Goal: Navigation & Orientation: Find specific page/section

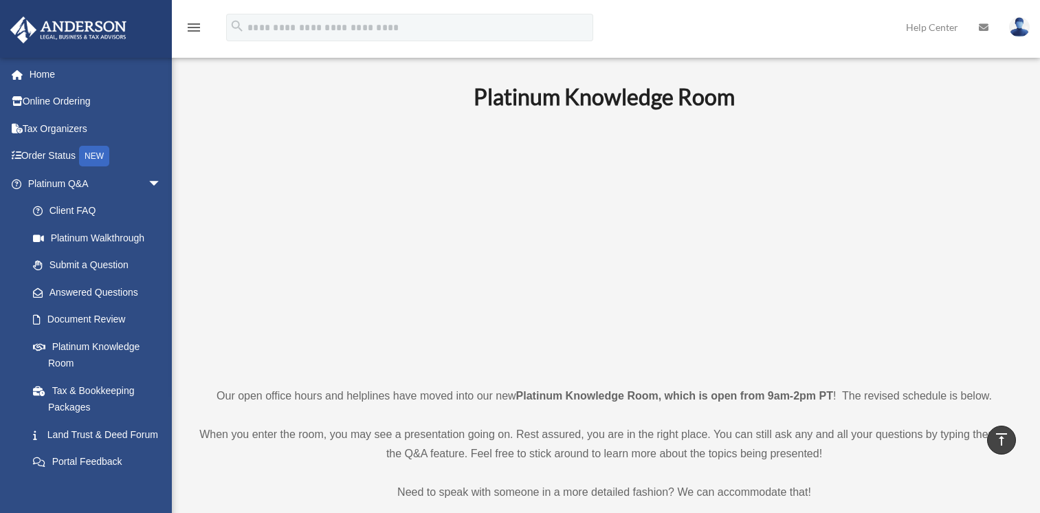
scroll to position [433, 0]
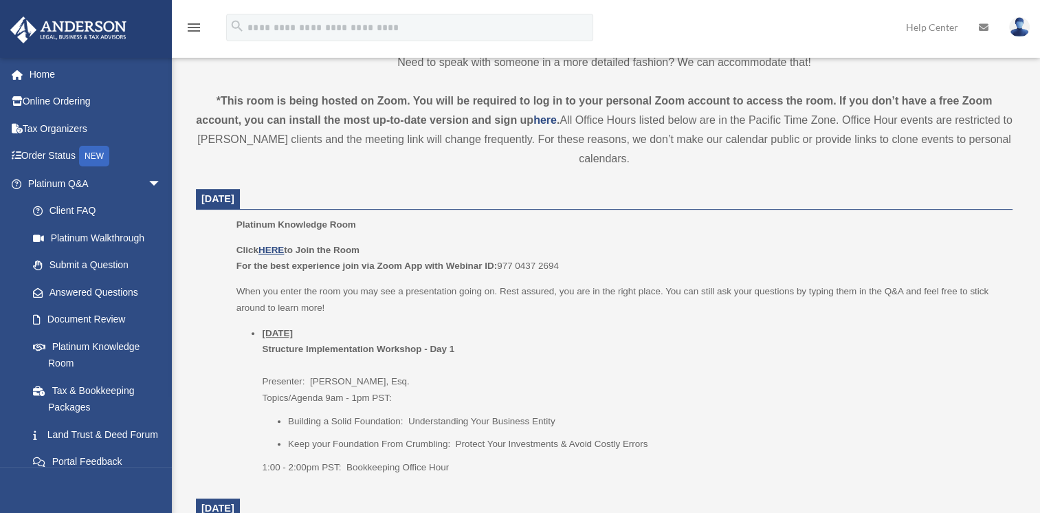
click at [987, 26] on icon at bounding box center [984, 28] width 10 height 10
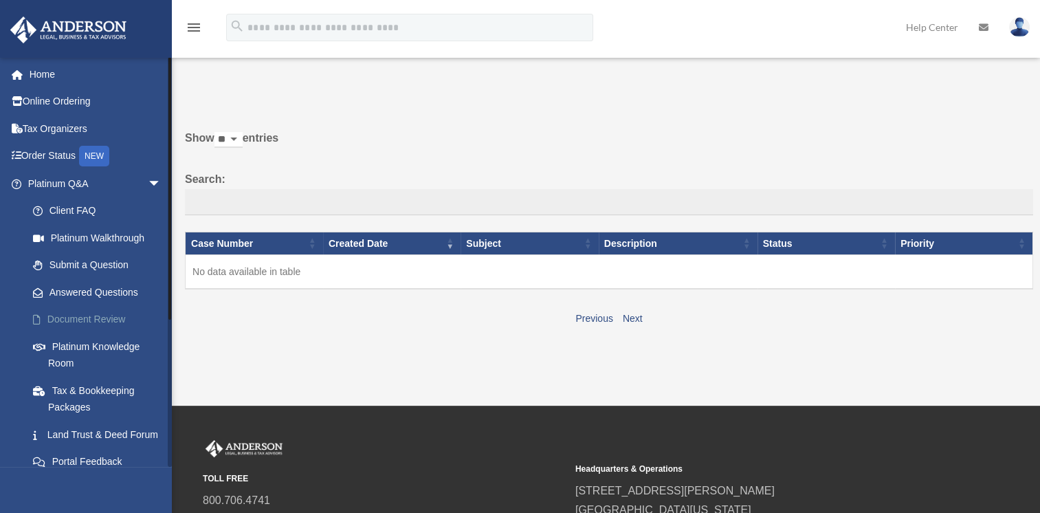
click at [118, 310] on link "Document Review" at bounding box center [100, 320] width 163 height 28
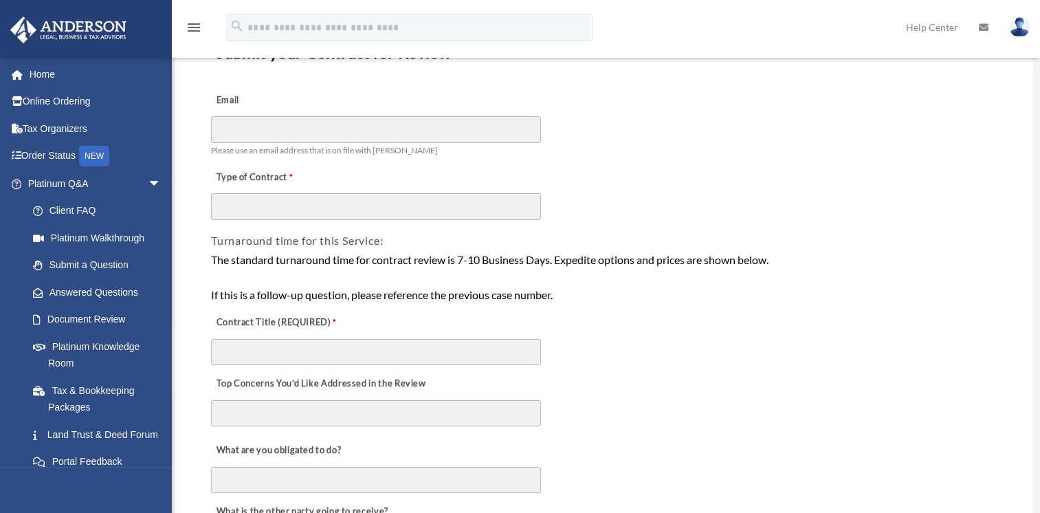
scroll to position [82, 0]
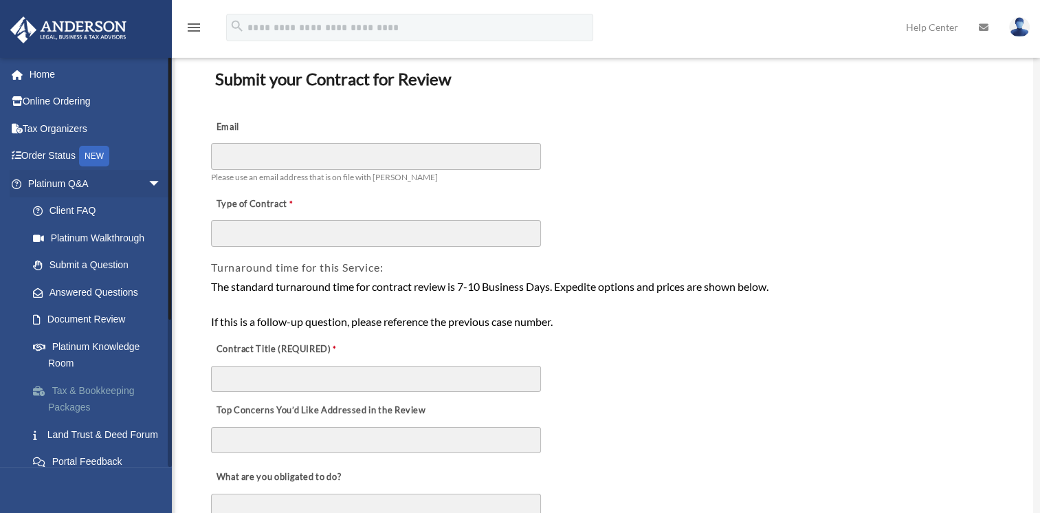
click at [138, 386] on link "Tax & Bookkeeping Packages" at bounding box center [100, 399] width 163 height 44
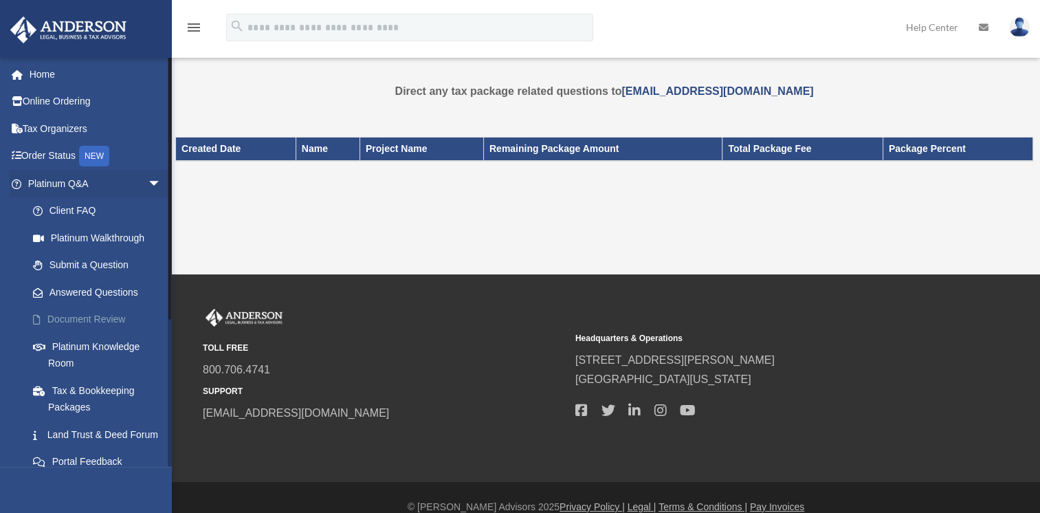
click at [79, 320] on link "Document Review" at bounding box center [100, 320] width 163 height 28
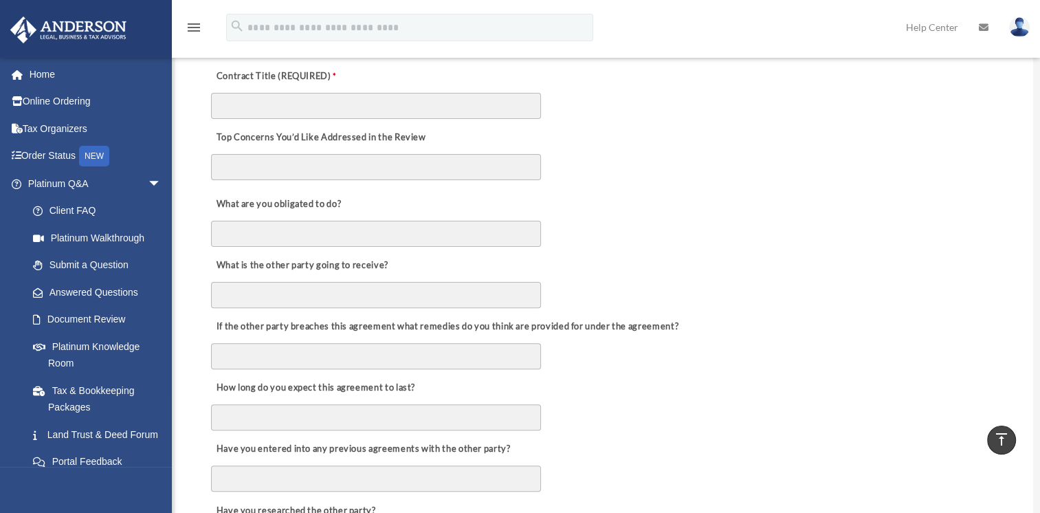
scroll to position [338, 0]
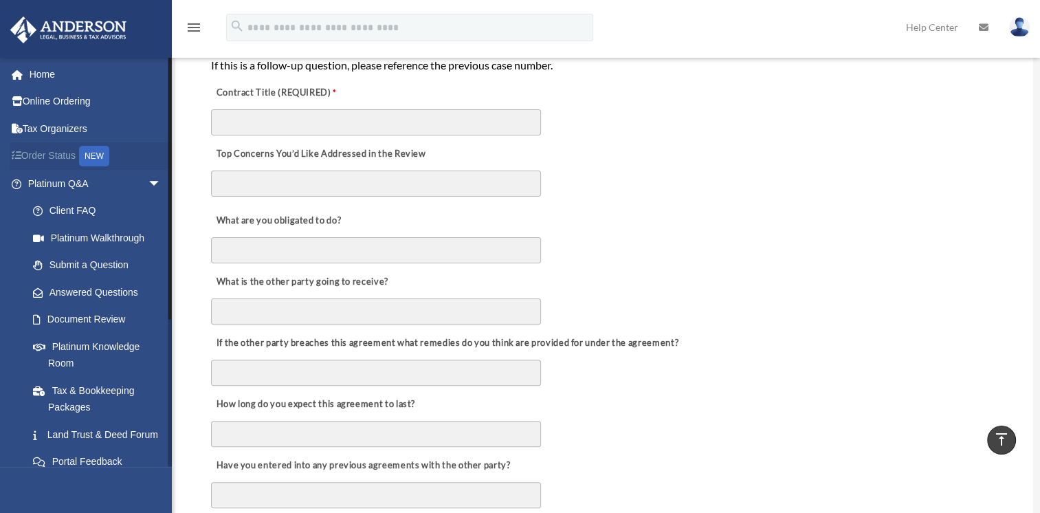
click at [76, 160] on link "Order Status NEW" at bounding box center [96, 156] width 173 height 28
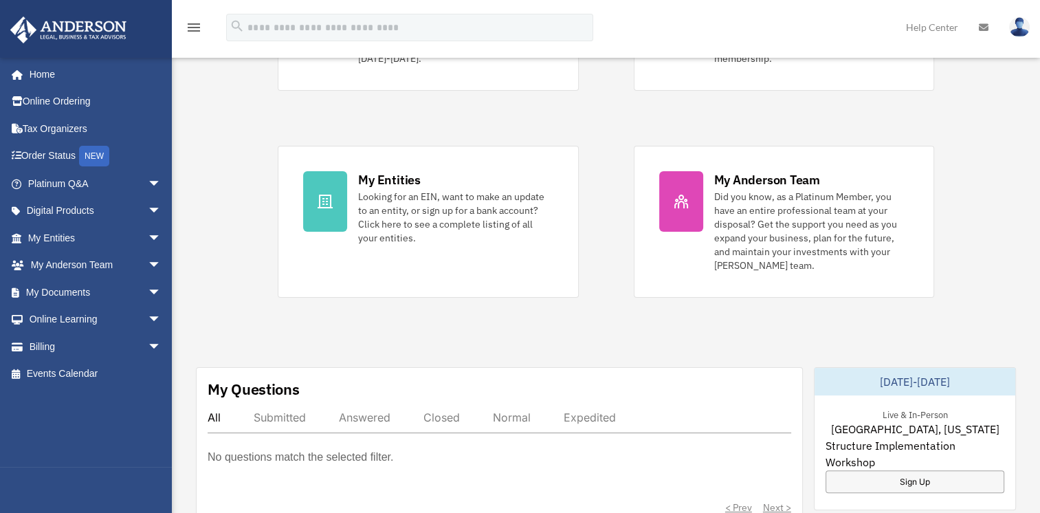
scroll to position [221, 0]
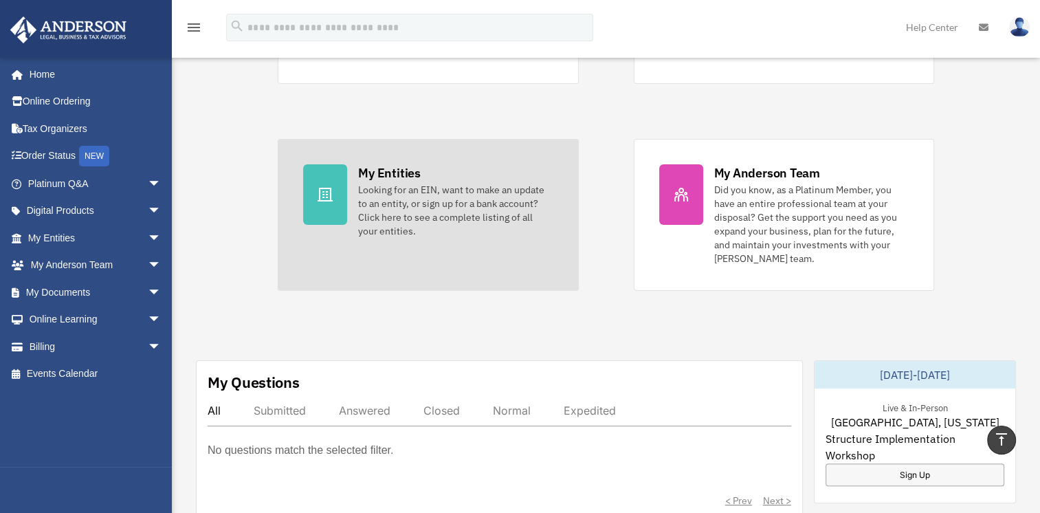
click at [511, 221] on div "Looking for an EIN, want to make an update to an entity, or sign up for a bank …" at bounding box center [455, 210] width 195 height 55
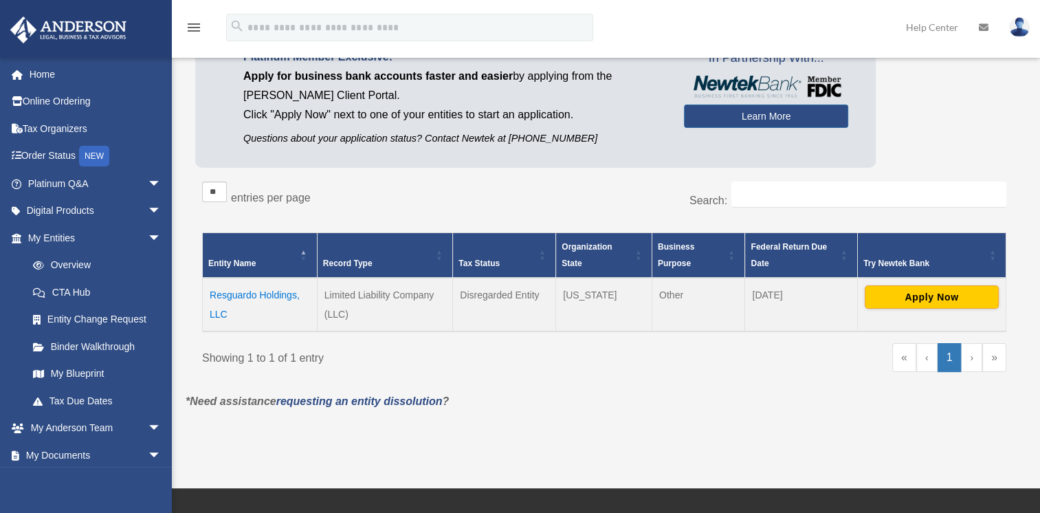
scroll to position [121, 0]
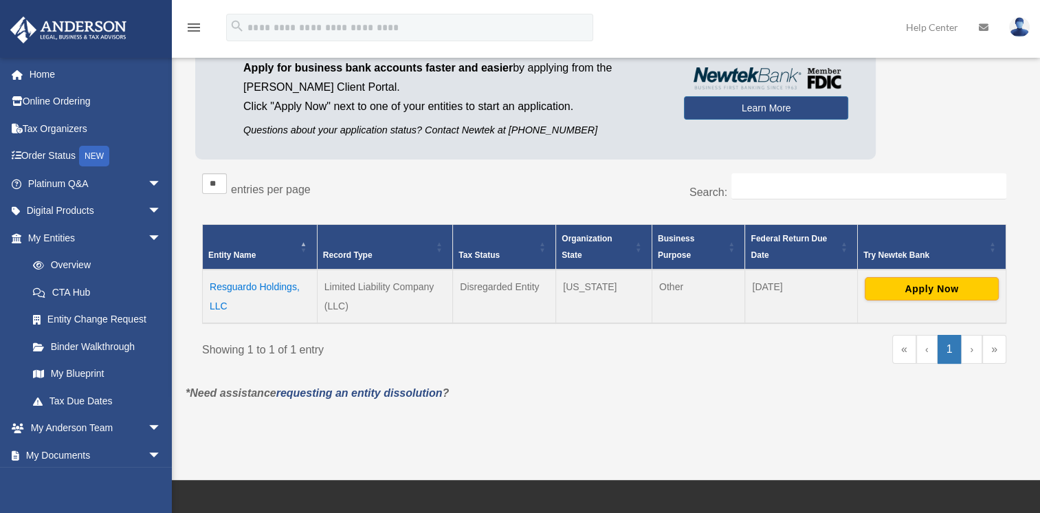
click at [272, 289] on td "Resguardo Holdings, LLC" at bounding box center [260, 297] width 115 height 54
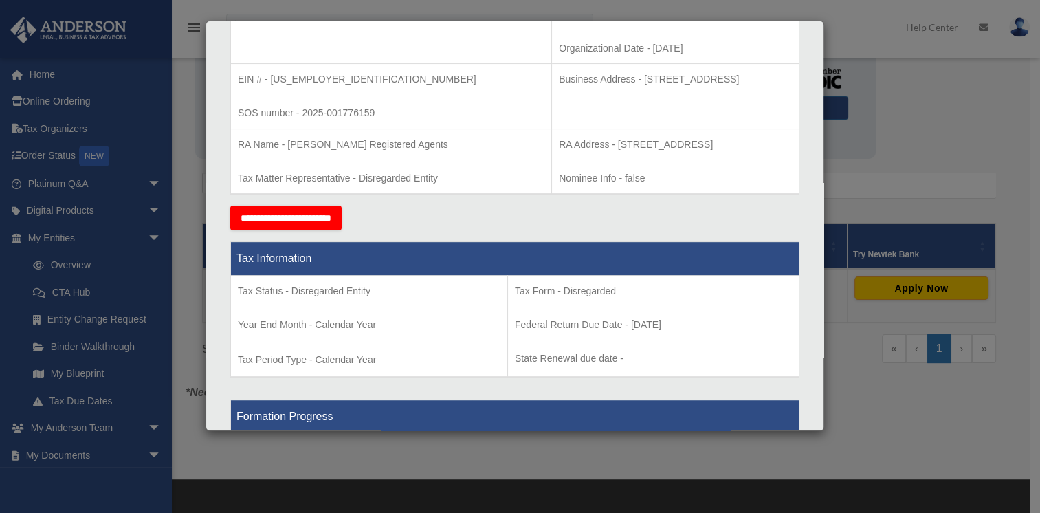
scroll to position [0, 0]
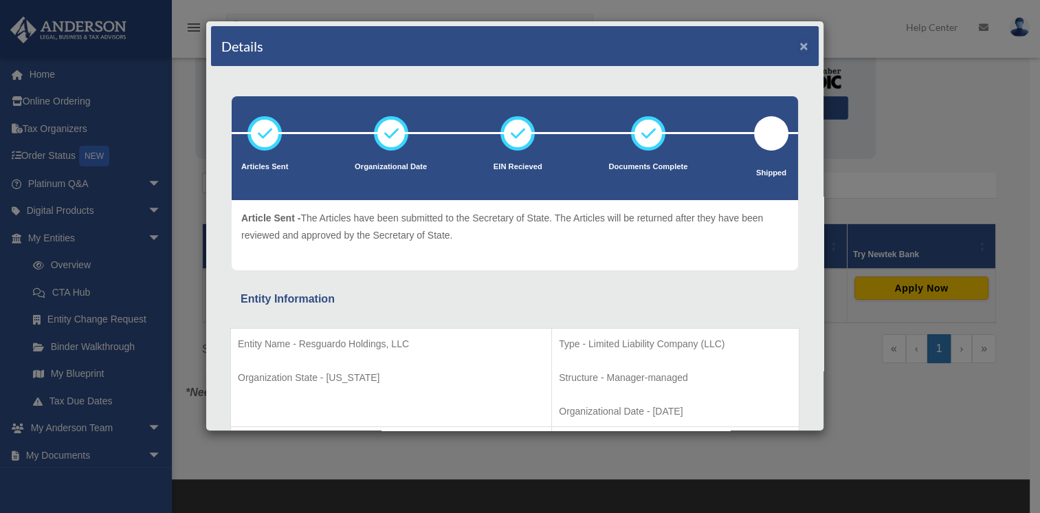
click at [800, 48] on button "×" at bounding box center [804, 46] width 9 height 14
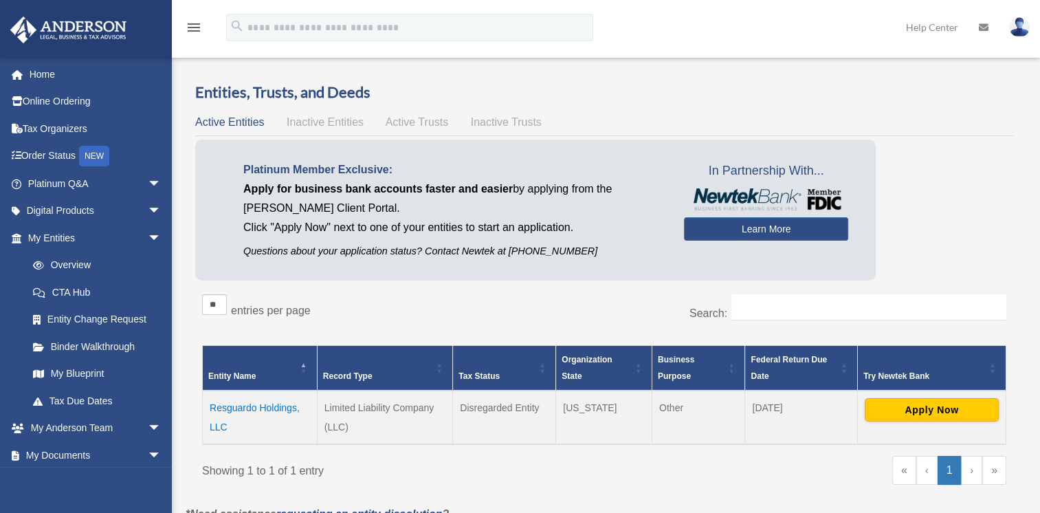
click at [429, 123] on span "Active Trusts" at bounding box center [417, 122] width 63 height 12
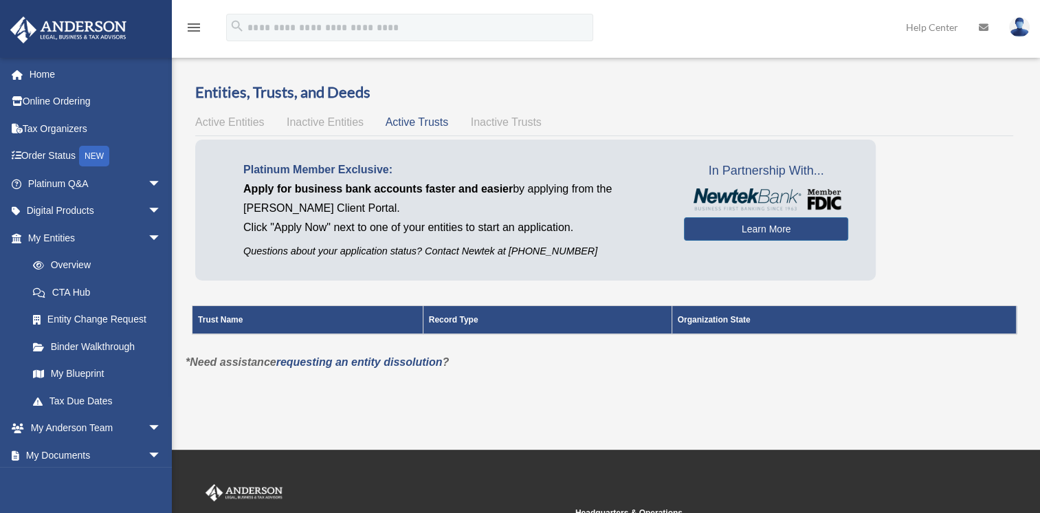
click at [523, 123] on span "Inactive Trusts" at bounding box center [506, 122] width 71 height 12
click at [250, 121] on span "Active Entities" at bounding box center [229, 122] width 69 height 12
